Goal: Task Accomplishment & Management: Use online tool/utility

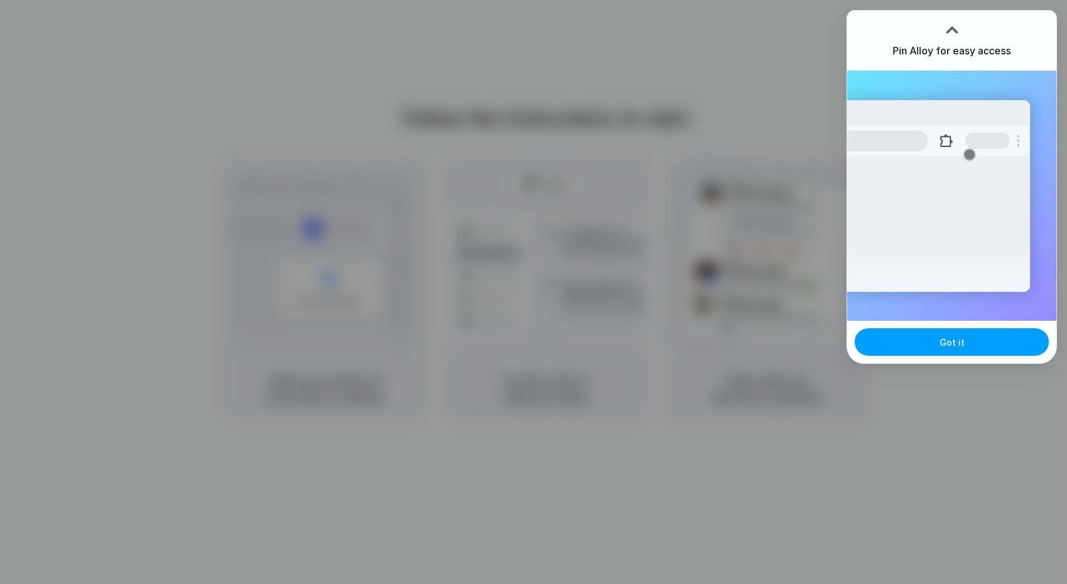
click at [971, 339] on button "Got it" at bounding box center [952, 341] width 194 height 27
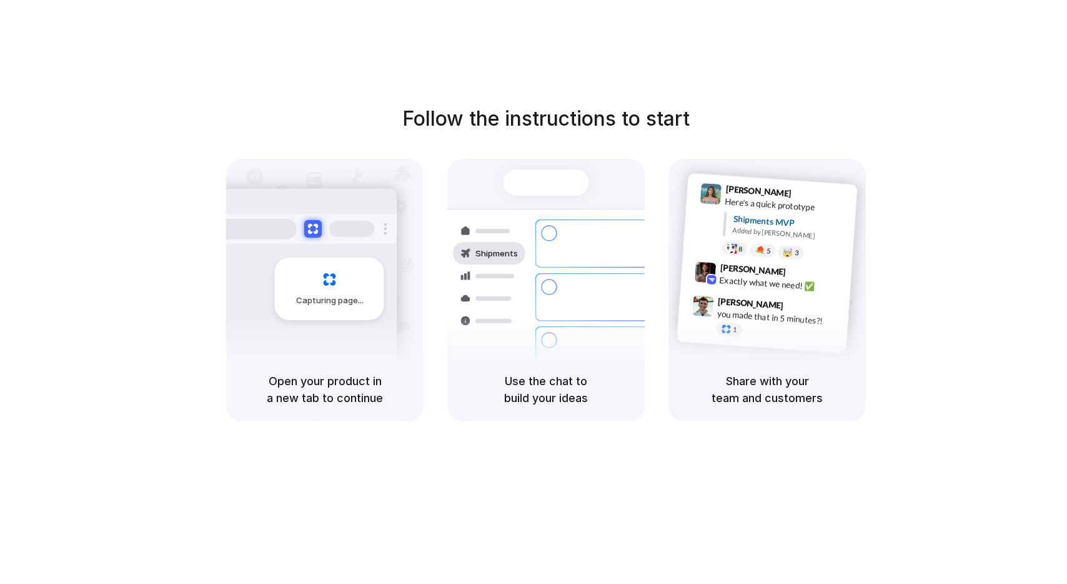
click at [1021, 82] on div "Follow the instructions to start Capturing page Open your product in a new tab …" at bounding box center [546, 304] width 1092 height 609
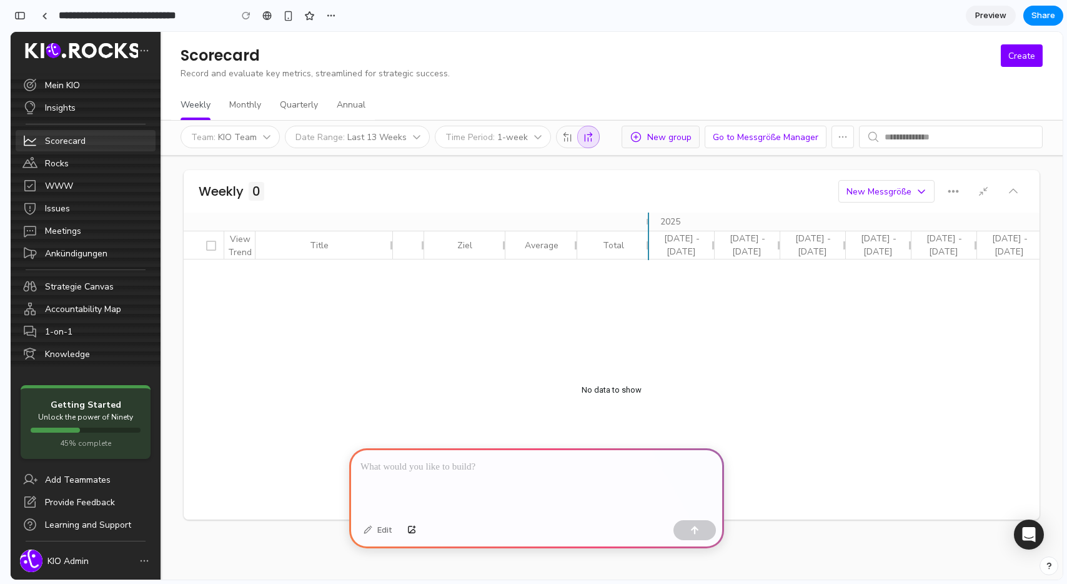
click at [676, 137] on div "New group" at bounding box center [661, 137] width 62 height 13
click at [250, 103] on span "Monthly" at bounding box center [245, 105] width 32 height 9
click at [402, 472] on p at bounding box center [537, 466] width 352 height 15
click at [703, 531] on button "button" at bounding box center [695, 530] width 42 height 20
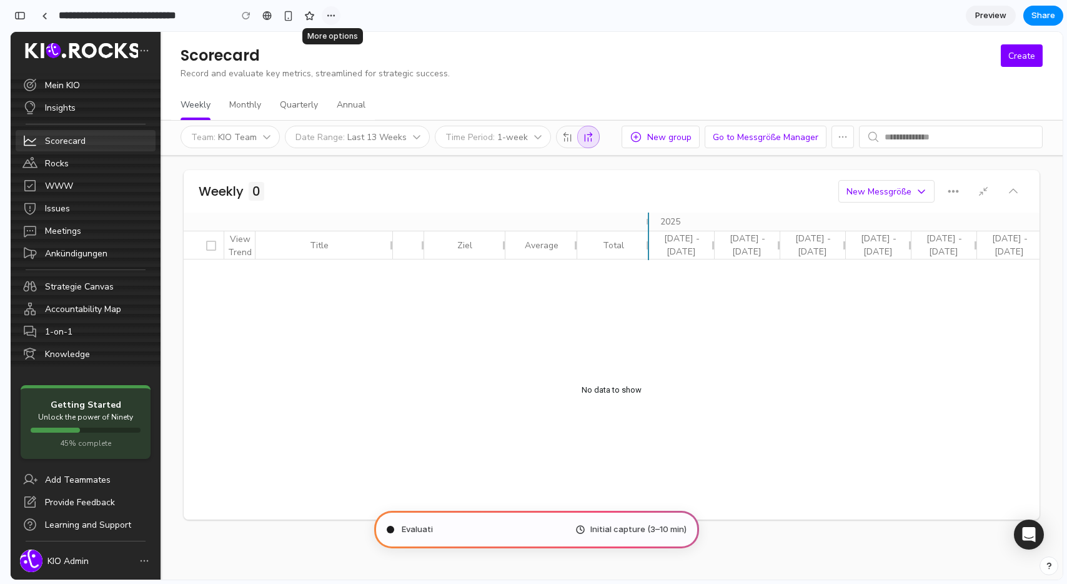
click at [330, 14] on div "button" at bounding box center [331, 16] width 10 height 10
click at [366, 11] on div "Duplicate Delete" at bounding box center [533, 292] width 1067 height 584
type input "**********"
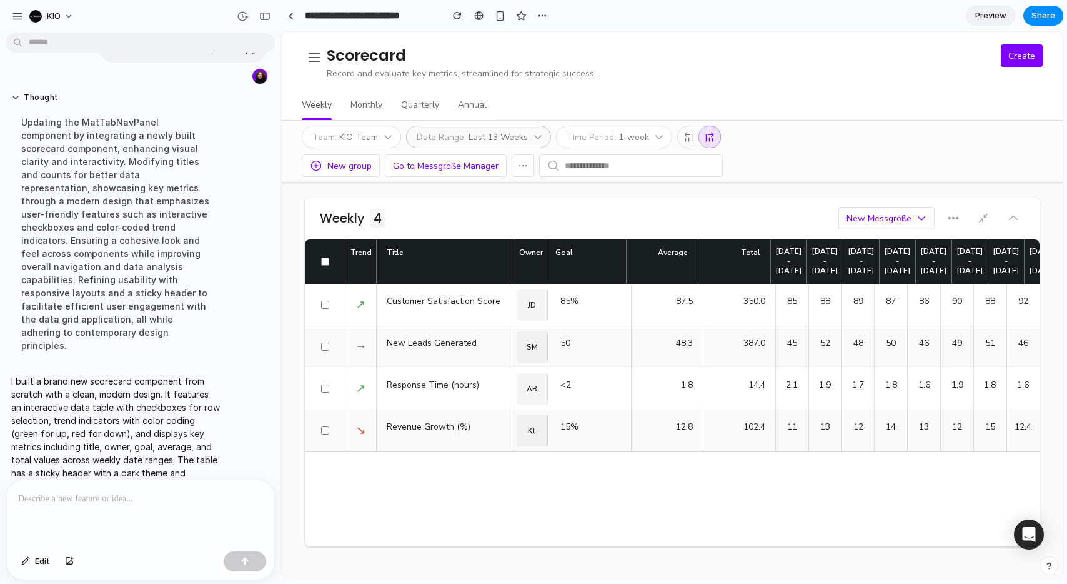
click at [534, 141] on icon "button" at bounding box center [538, 137] width 10 height 10
click at [534, 137] on icon "button" at bounding box center [538, 137] width 10 height 10
click at [558, 191] on mat-tab-nav-panel "Weekly 4 New Messgröße Trend Title Owner Goal Average Total Sep 29 - Oct 05 Sep…" at bounding box center [672, 380] width 781 height 397
click at [991, 10] on span "Preview" at bounding box center [990, 15] width 31 height 12
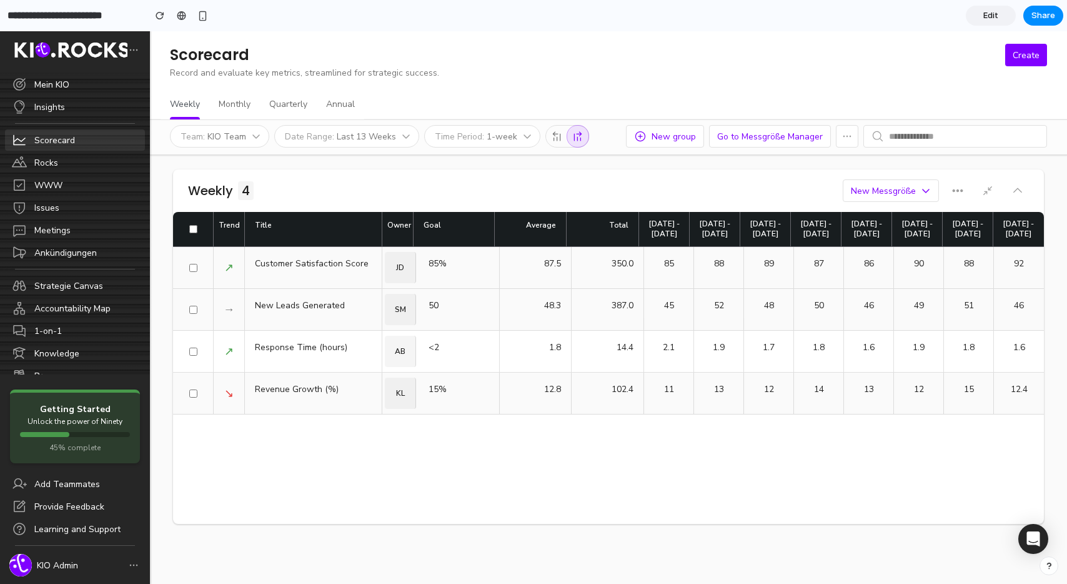
click at [314, 266] on div "Customer Satisfaction Score" at bounding box center [313, 267] width 137 height 41
click at [401, 263] on div "JD" at bounding box center [400, 267] width 31 height 31
click at [674, 134] on div "New group" at bounding box center [665, 136] width 62 height 13
click at [772, 129] on button "Go to Messgröße Manager" at bounding box center [770, 136] width 122 height 22
click at [675, 316] on div "45" at bounding box center [669, 309] width 50 height 41
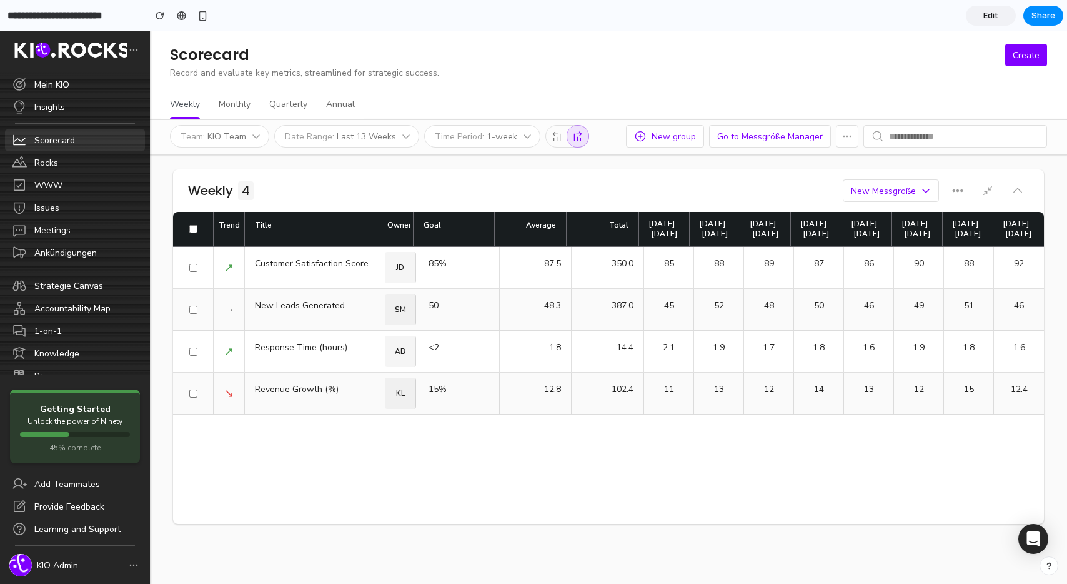
click at [675, 316] on div "45" at bounding box center [669, 309] width 50 height 41
click at [312, 386] on div "Revenue Growth (%)" at bounding box center [313, 392] width 137 height 41
click at [317, 261] on div "Customer Satisfaction Score" at bounding box center [313, 267] width 137 height 41
click at [406, 267] on div "JD" at bounding box center [400, 267] width 31 height 31
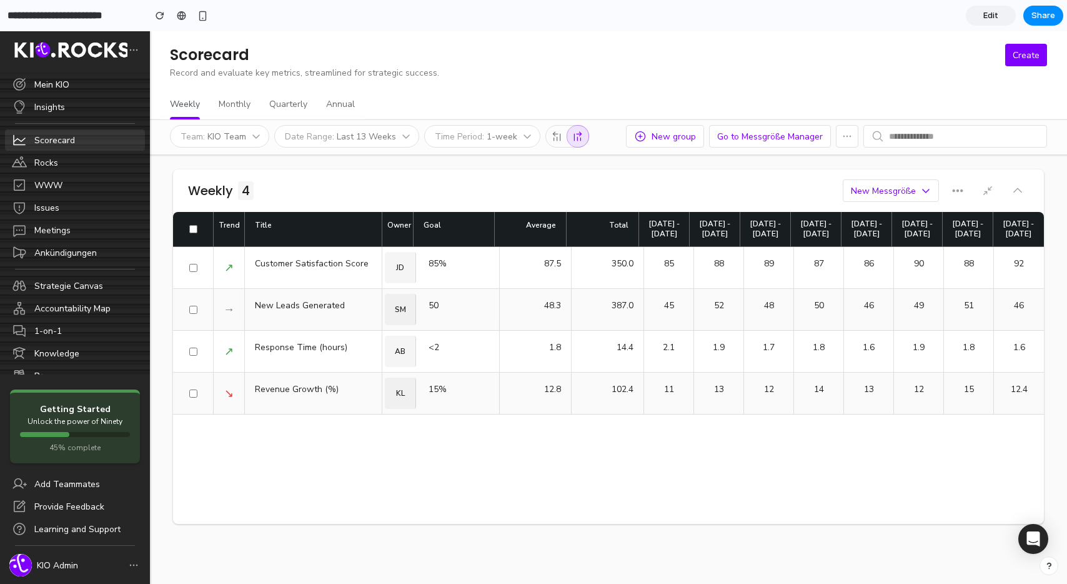
click at [406, 267] on div "JD" at bounding box center [400, 267] width 31 height 31
click at [364, 130] on div "Last 13 Weeks" at bounding box center [366, 136] width 59 height 13
click at [223, 139] on div "KIO Team" at bounding box center [226, 136] width 39 height 13
click at [236, 106] on span "Monthly" at bounding box center [235, 104] width 32 height 9
click at [992, 16] on span "Edit" at bounding box center [990, 15] width 15 height 12
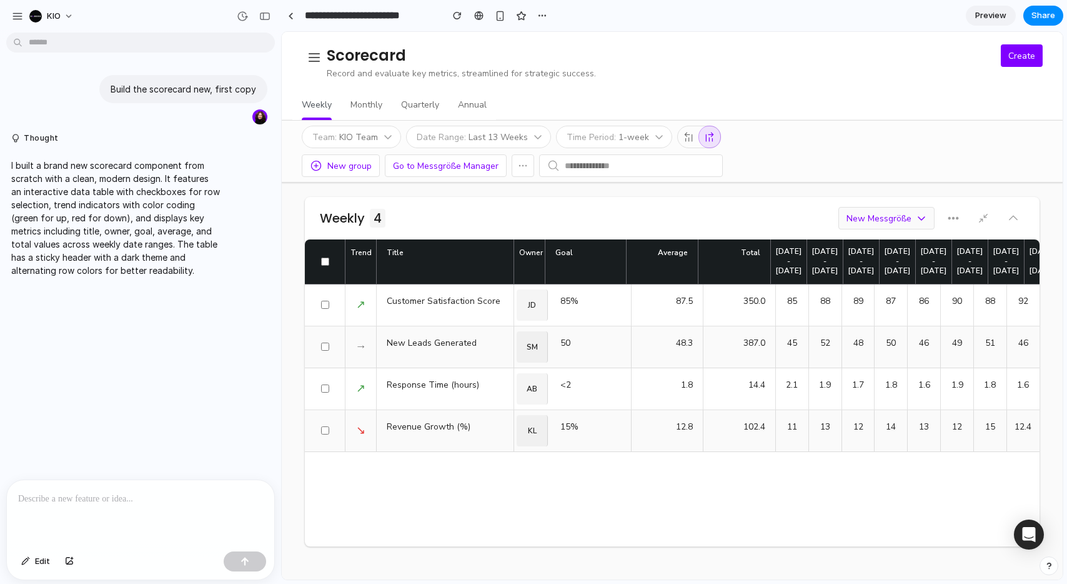
click at [920, 219] on icon "button" at bounding box center [922, 218] width 10 height 10
click at [954, 216] on icon "button" at bounding box center [953, 218] width 12 height 12
click at [1024, 57] on div "Create" at bounding box center [1021, 55] width 27 height 13
